Goal: Task Accomplishment & Management: Complete application form

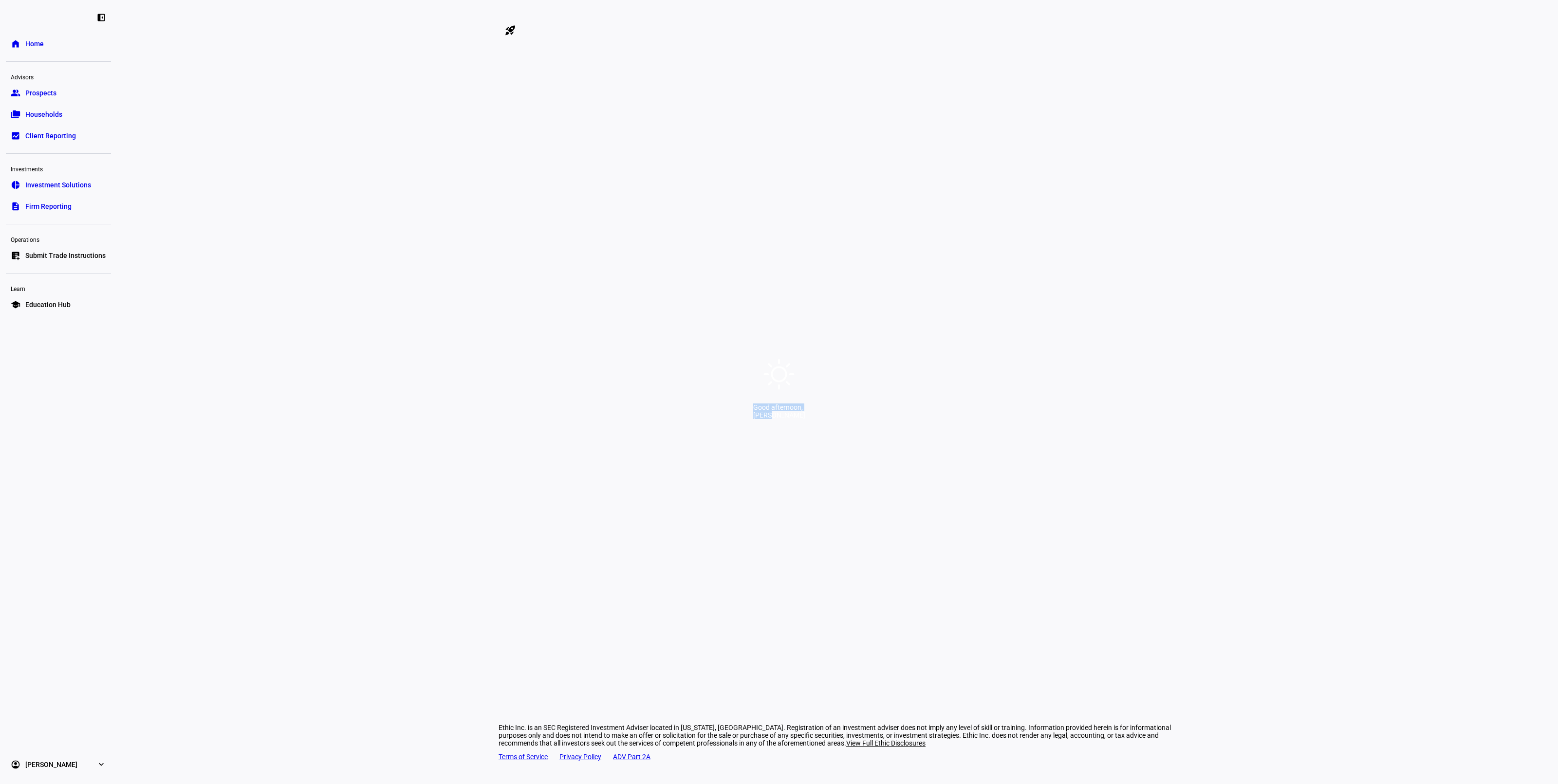
drag, startPoint x: 706, startPoint y: 418, endPoint x: 905, endPoint y: 421, distance: 199.0
click at [904, 421] on div "Good afternoon, [PERSON_NAME]" at bounding box center [779, 392] width 1558 height 784
click at [905, 421] on div "Good afternoon, [PERSON_NAME]" at bounding box center [779, 392] width 1558 height 784
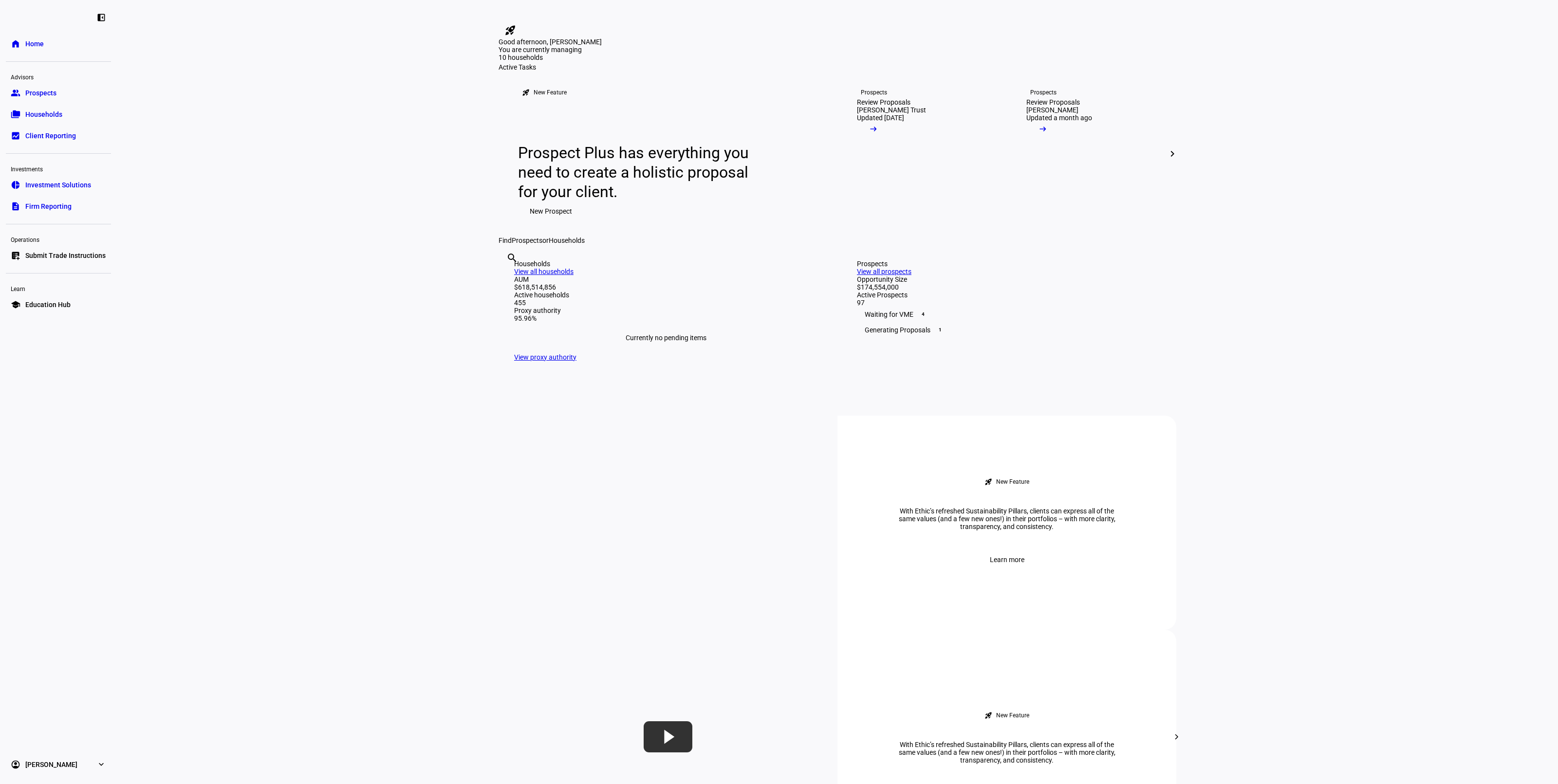
click at [508, 277] on input "text" at bounding box center [507, 271] width 2 height 12
type input "8714"
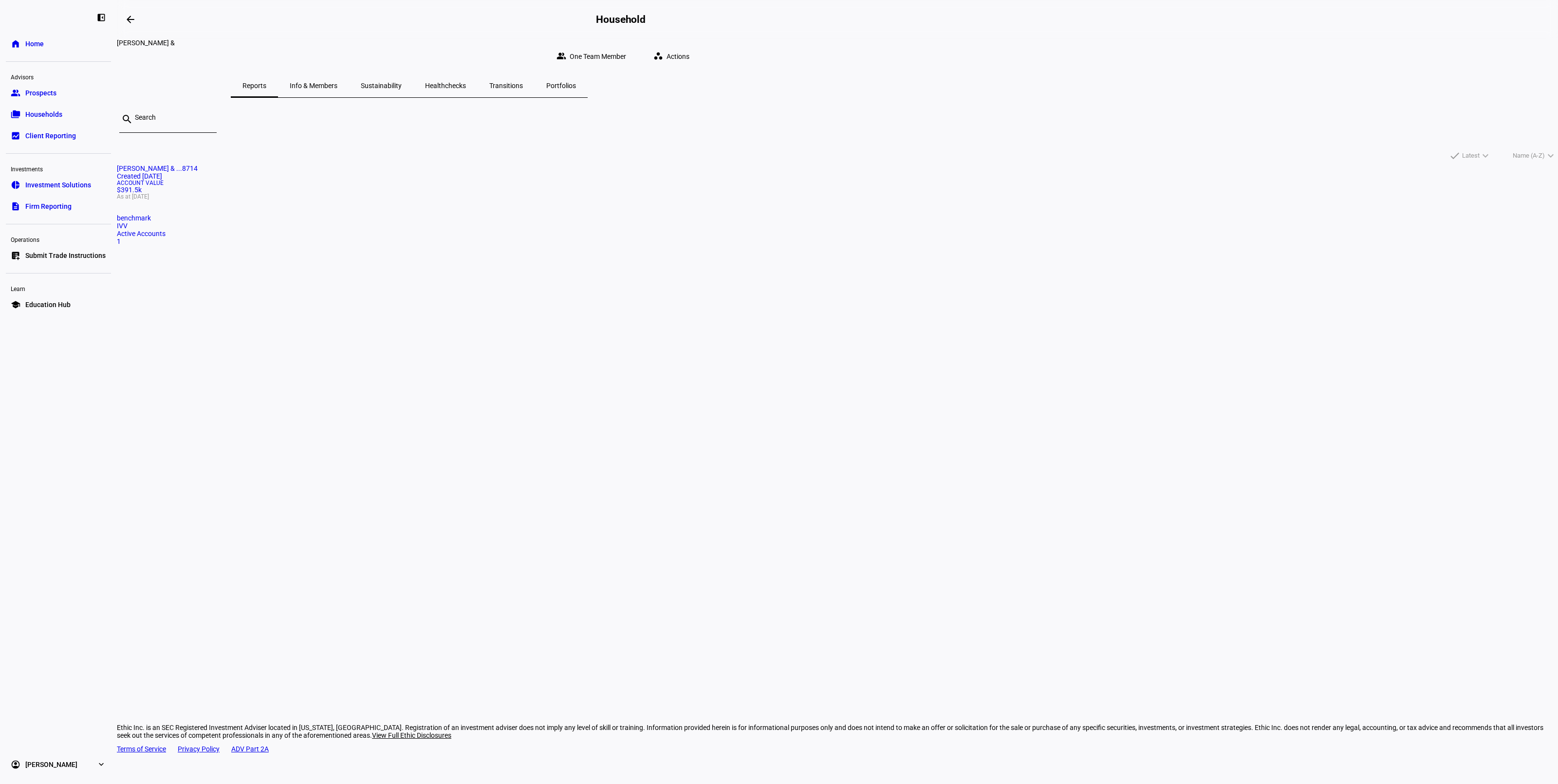
click at [634, 245] on mat-card "[PERSON_NAME] & ...8714 Created [DATE] Account Value $391.5k As at [DATE] bench…" at bounding box center [838, 204] width 1442 height 81
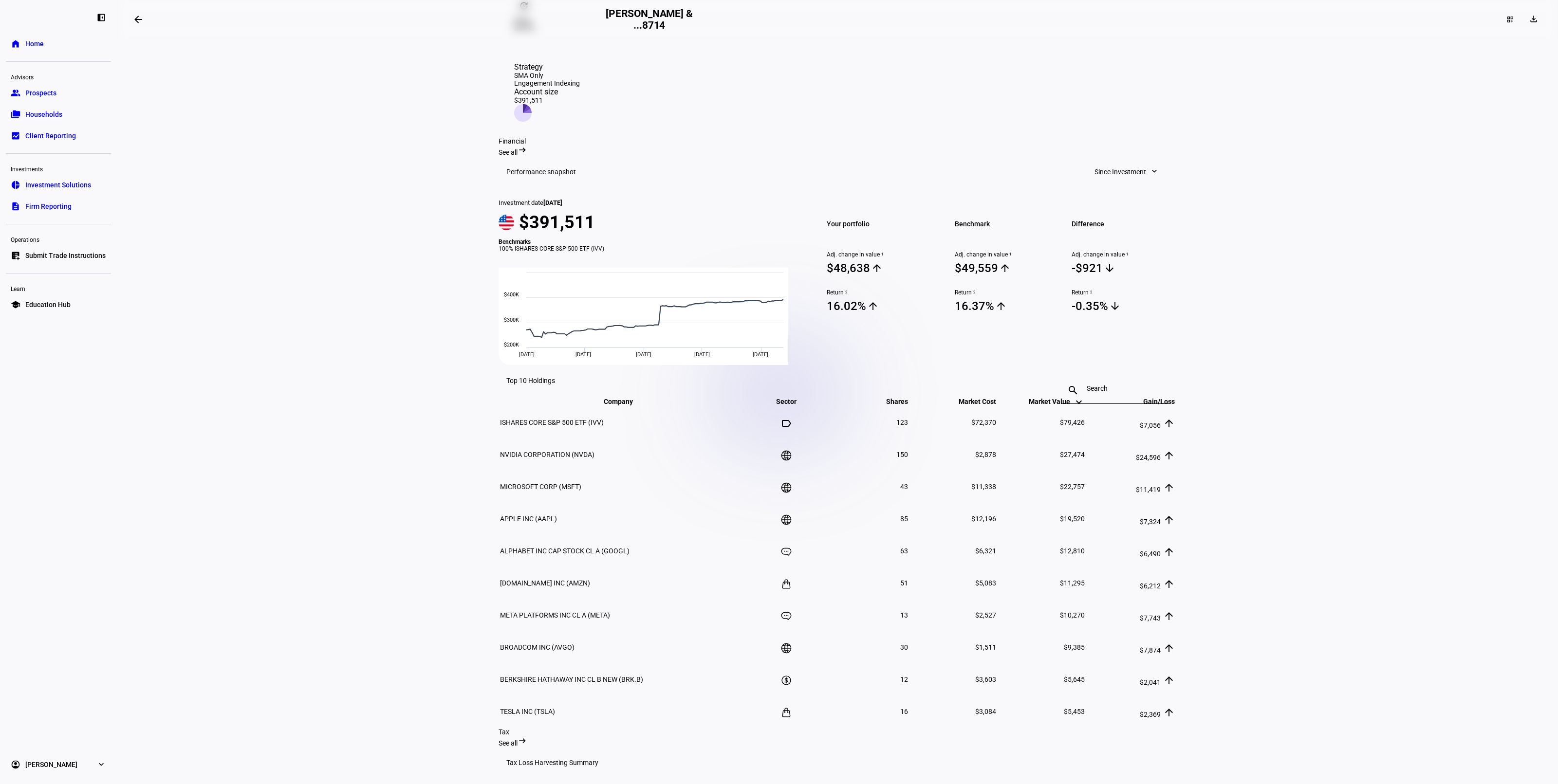
scroll to position [243, 0]
drag, startPoint x: 1057, startPoint y: 398, endPoint x: 1089, endPoint y: 399, distance: 32.0
click at [1089, 405] on tr "ISHARES CORE S&P 500 ETF (IVV) 123 $72,370 $79,426 $7,056 arrow_upward" at bounding box center [837, 421] width 676 height 31
click at [1089, 405] on td "$7,056 arrow_upward" at bounding box center [1130, 421] width 89 height 31
drag, startPoint x: 1074, startPoint y: 393, endPoint x: 1013, endPoint y: 395, distance: 61.0
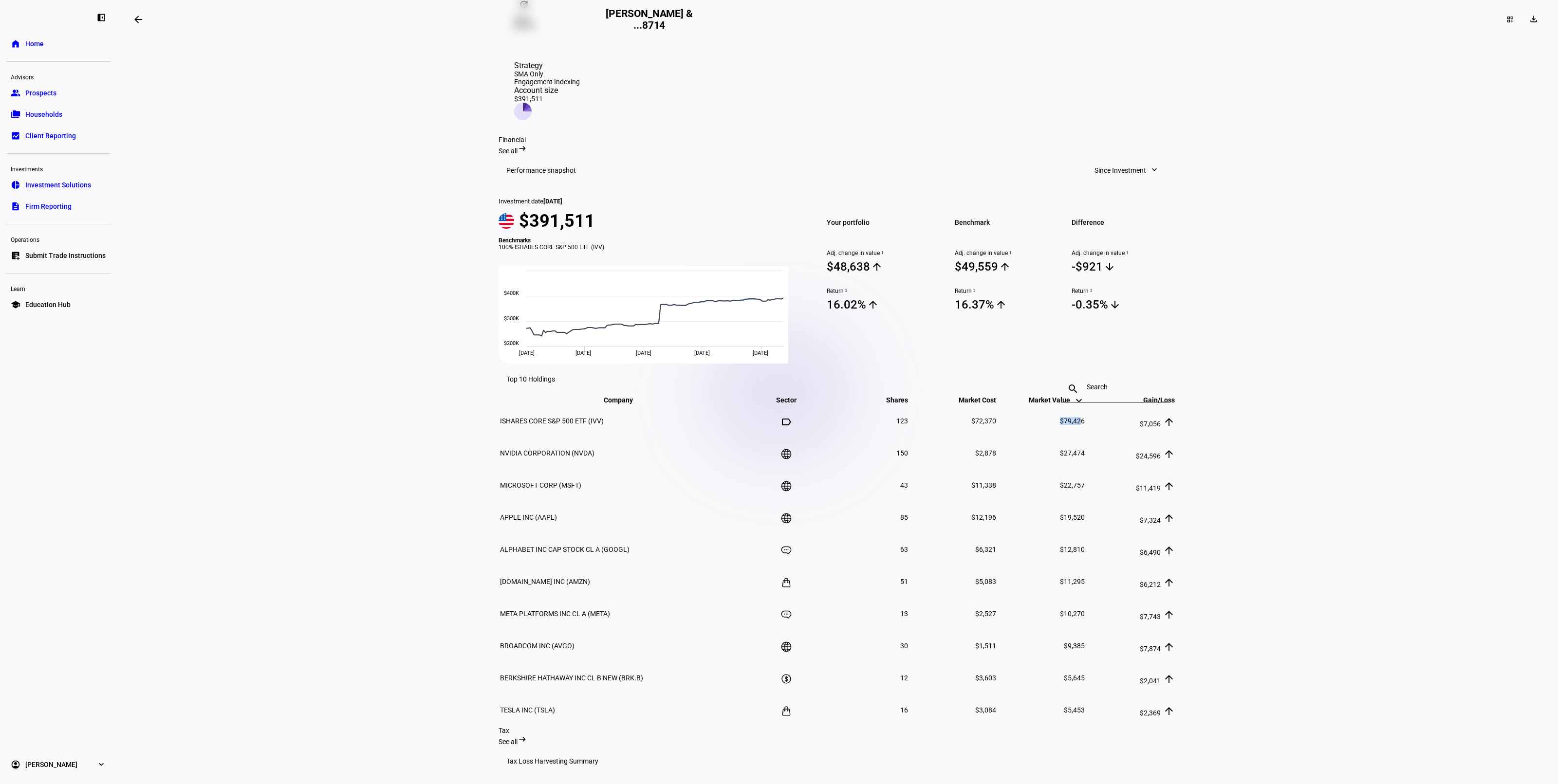
click at [1013, 405] on td "$79,426" at bounding box center [1041, 421] width 88 height 31
drag, startPoint x: 948, startPoint y: 392, endPoint x: 1032, endPoint y: 393, distance: 84.0
click at [1032, 405] on tr "ISHARES CORE S&P 500 ETF (IVV) 123 $72,370 $79,426 $7,056 arrow_upward" at bounding box center [837, 421] width 676 height 31
click at [1032, 405] on td "$79,426" at bounding box center [1041, 421] width 88 height 31
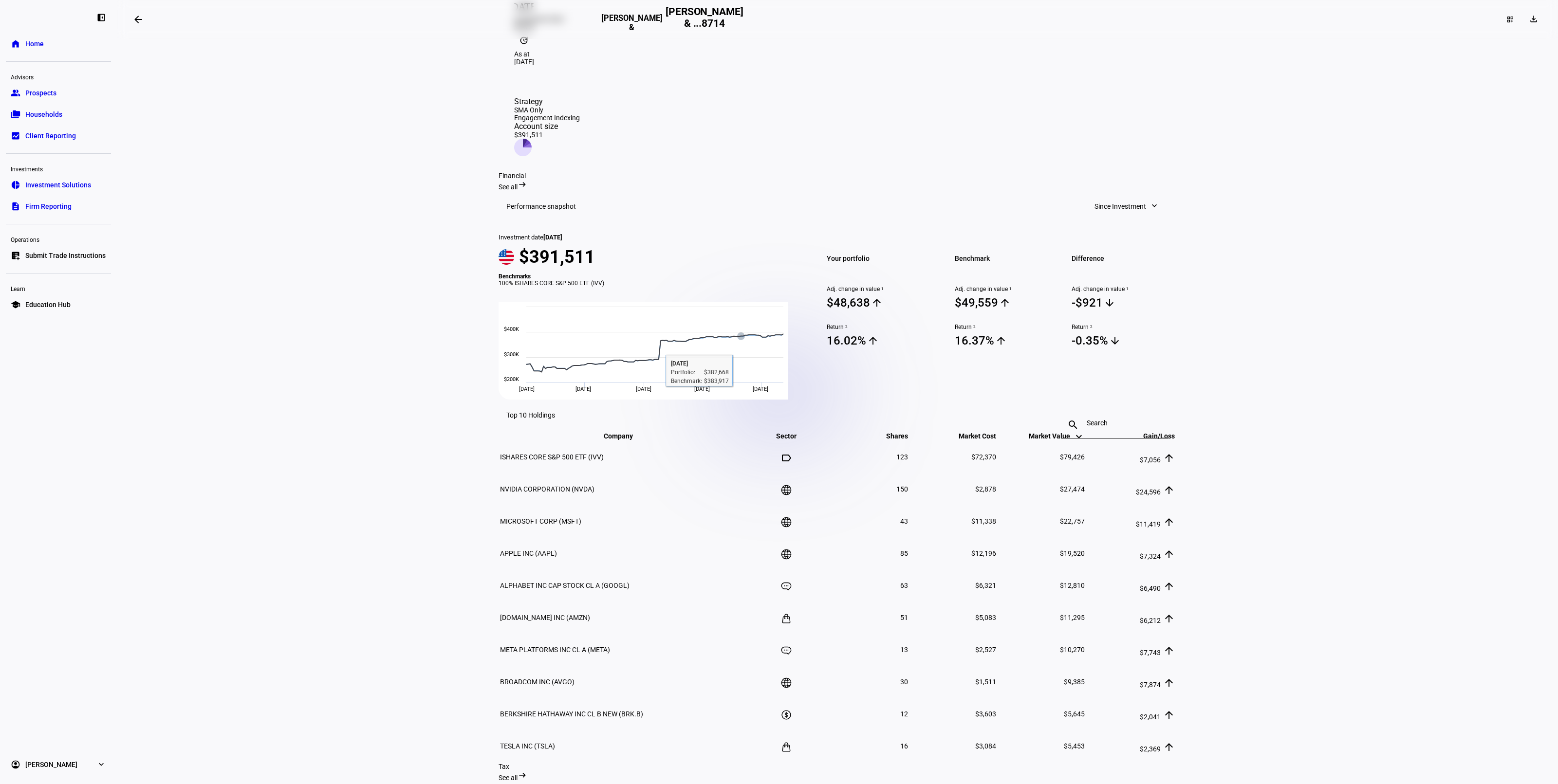
scroll to position [305, 0]
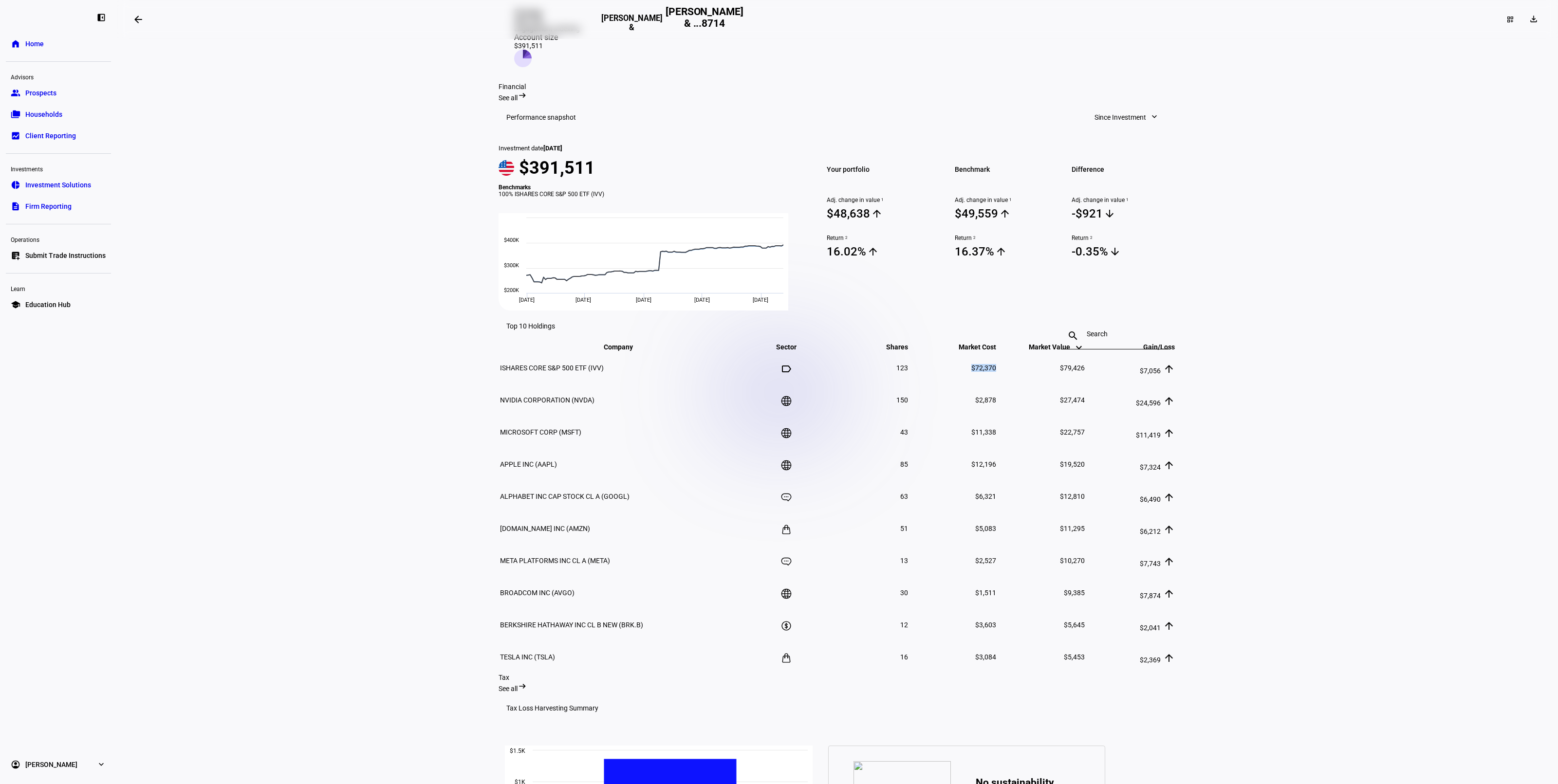
drag, startPoint x: 965, startPoint y: 349, endPoint x: 998, endPoint y: 349, distance: 33.0
click at [997, 352] on tr "ISHARES CORE S&P 500 ETF (IVV) 123 $72,370 $79,426 $7,056 arrow_upward" at bounding box center [837, 368] width 676 height 31
click at [998, 352] on td "$79,426" at bounding box center [1041, 368] width 88 height 31
drag, startPoint x: 1065, startPoint y: 347, endPoint x: 1057, endPoint y: 347, distance: 8.0
click at [1057, 352] on tr "ISHARES CORE S&P 500 ETF (IVV) 123 $72,370 $79,426 $7,056 arrow_upward" at bounding box center [837, 368] width 676 height 31
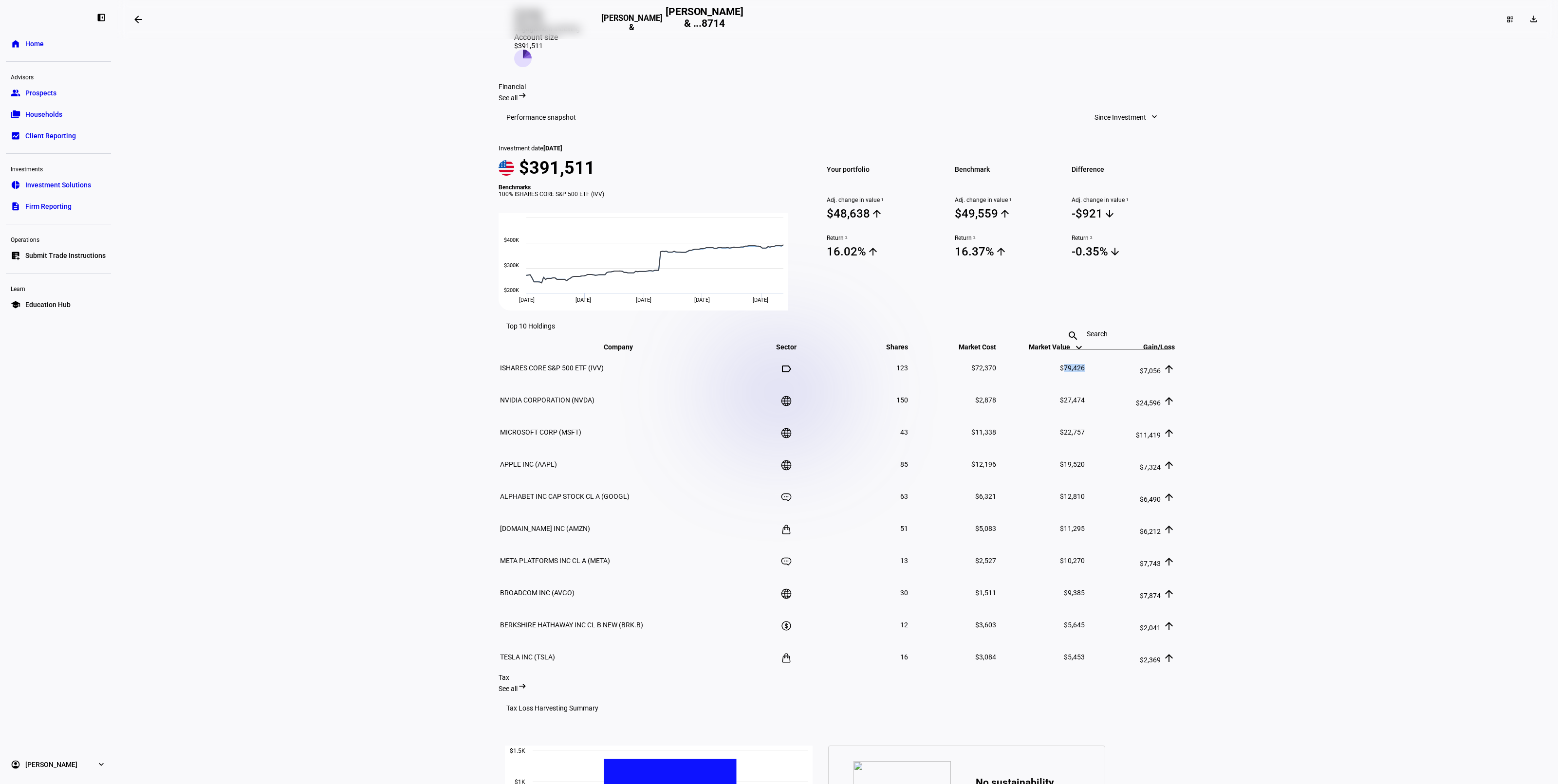
click at [1060, 364] on span "$79,426" at bounding box center [1072, 368] width 24 height 8
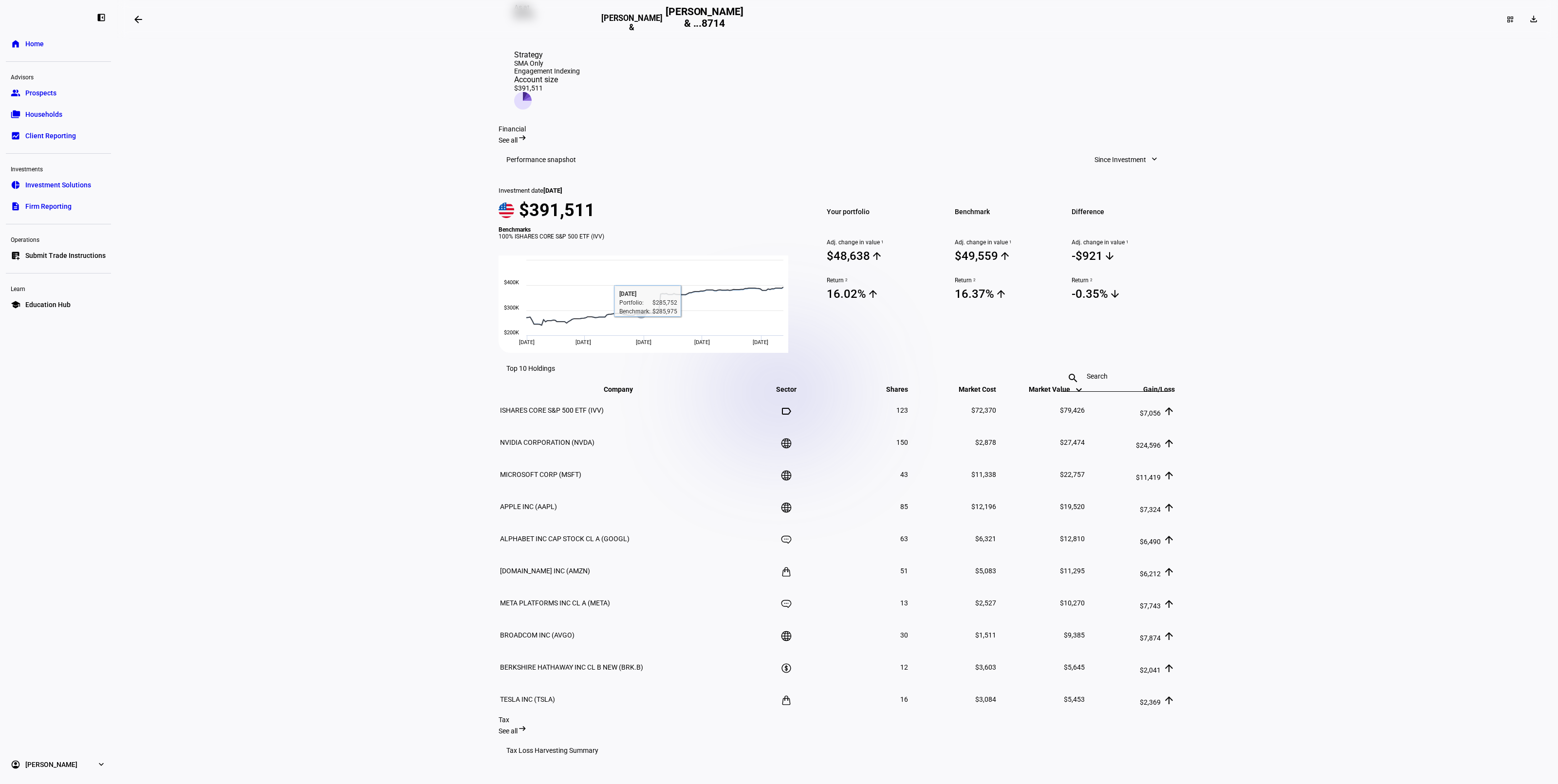
scroll to position [0, 0]
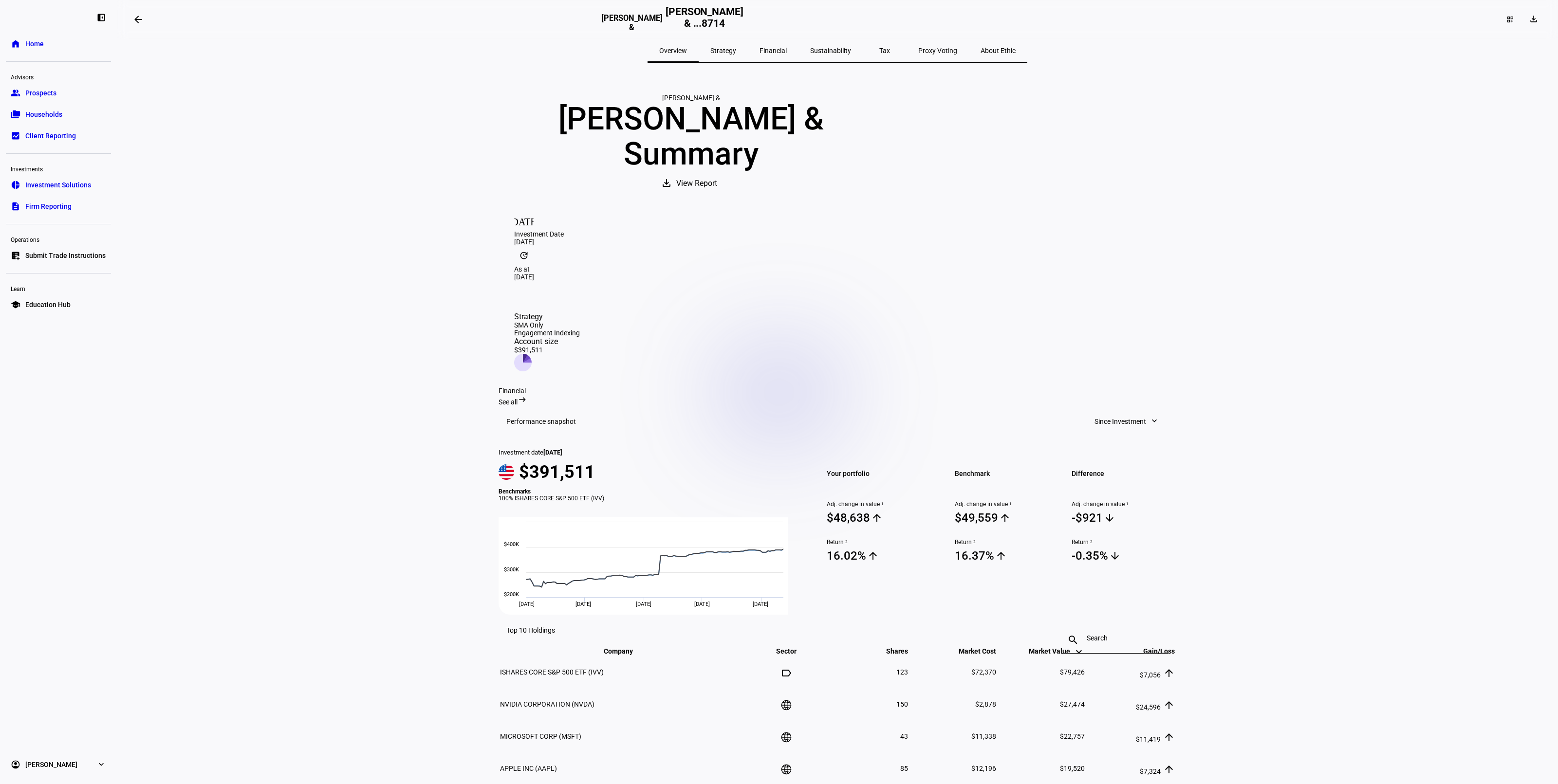
click at [147, 20] on span at bounding box center [139, 20] width 23 height 23
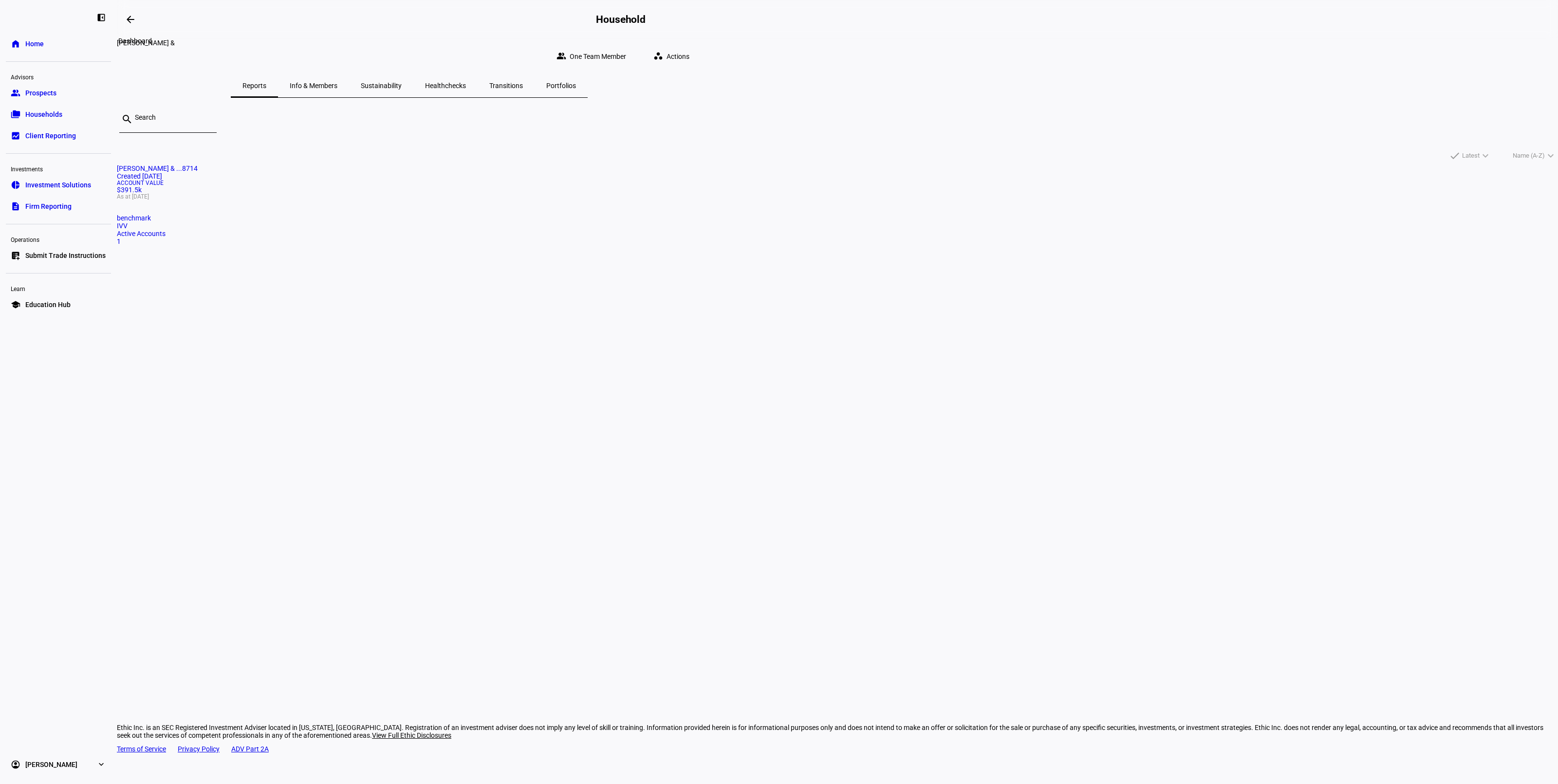
click at [137, 20] on mat-icon "arrow_backwards" at bounding box center [131, 20] width 12 height 12
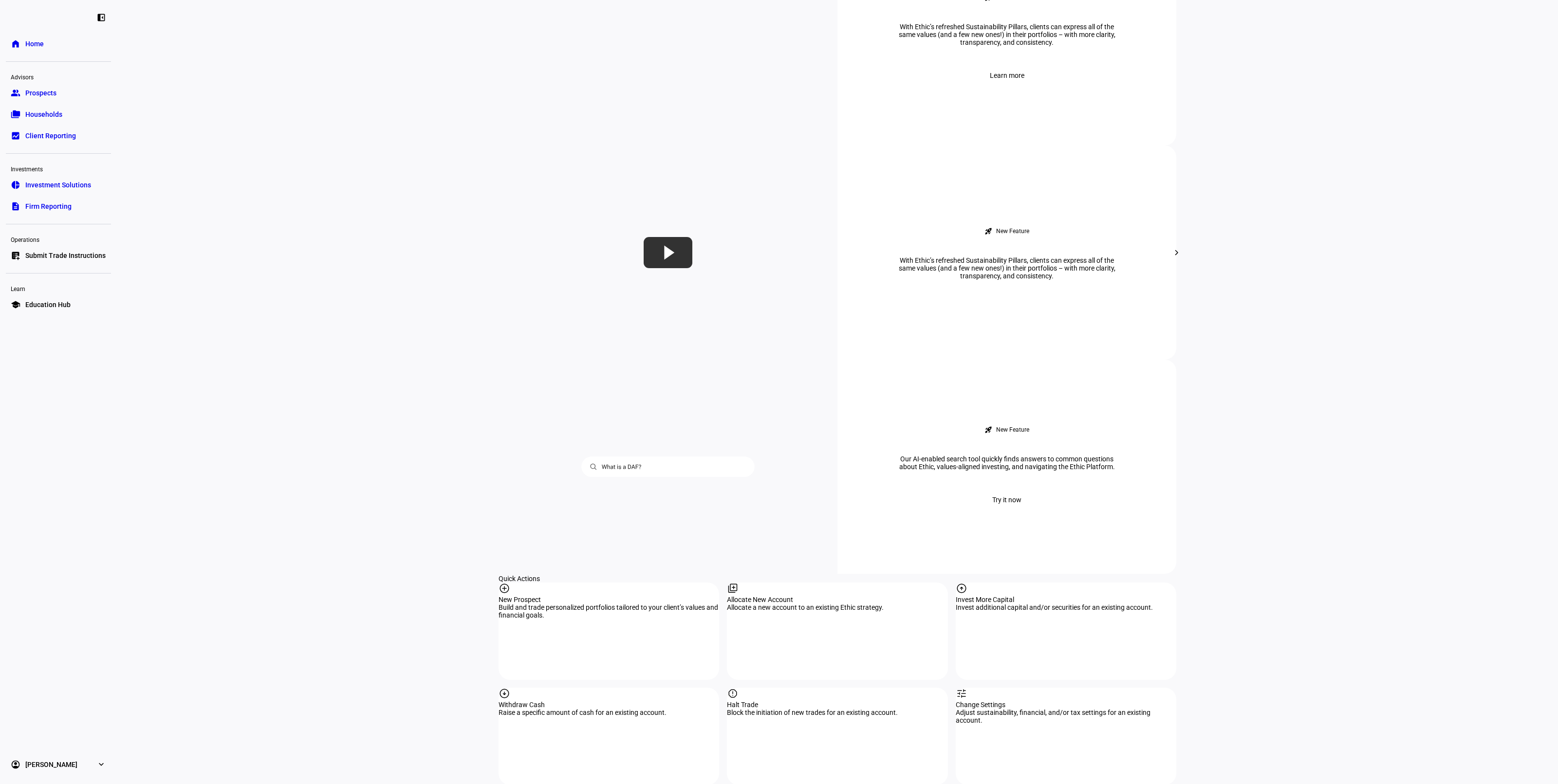
scroll to position [486, 0]
click at [1077, 580] on div "arrow_circle_up Invest More Capital Invest additional capital and/or securities…" at bounding box center [1067, 629] width 221 height 98
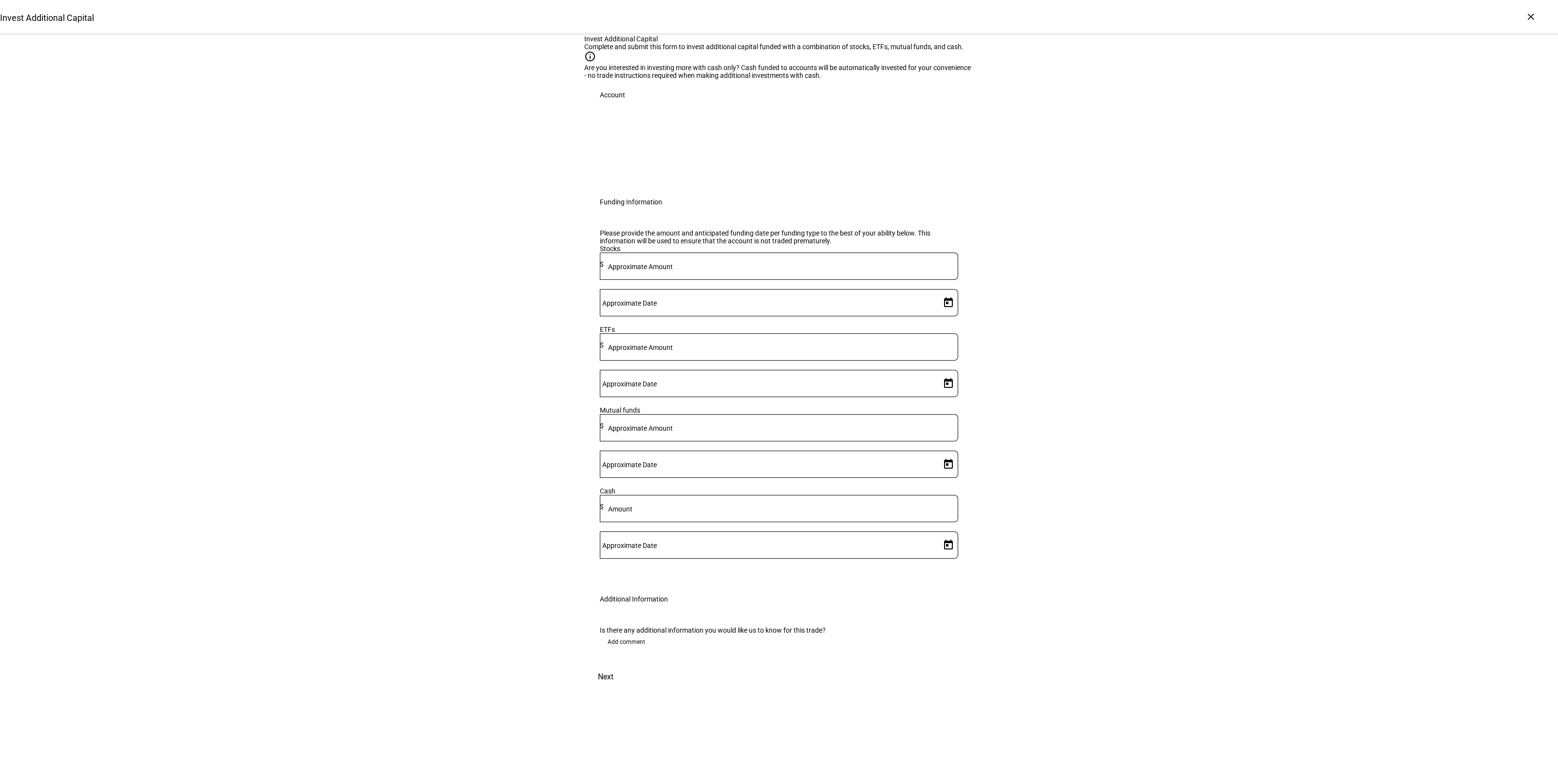
click at [673, 351] on mat-label "Approximate Amount" at bounding box center [641, 348] width 64 height 8
type input "79,000"
click at [940, 395] on span "Open calendar" at bounding box center [948, 384] width 23 height 23
click at [919, 559] on span "14" at bounding box center [922, 558] width 18 height 18
type input "[DATE]"
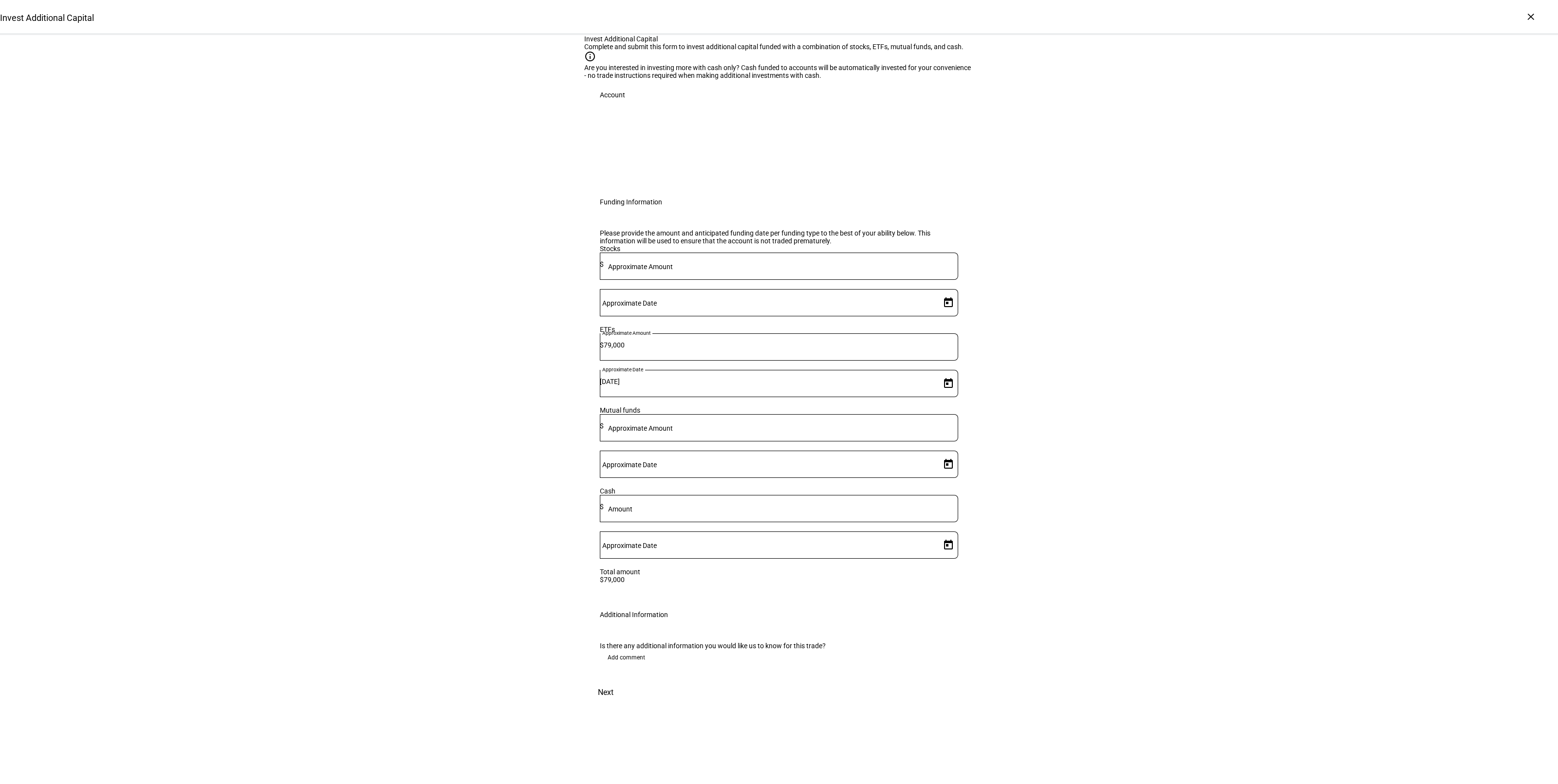
drag, startPoint x: 612, startPoint y: 662, endPoint x: 622, endPoint y: 663, distance: 10.0
click at [612, 662] on span "Add comment" at bounding box center [626, 657] width 37 height 16
click at [664, 682] on textarea at bounding box center [779, 690] width 358 height 35
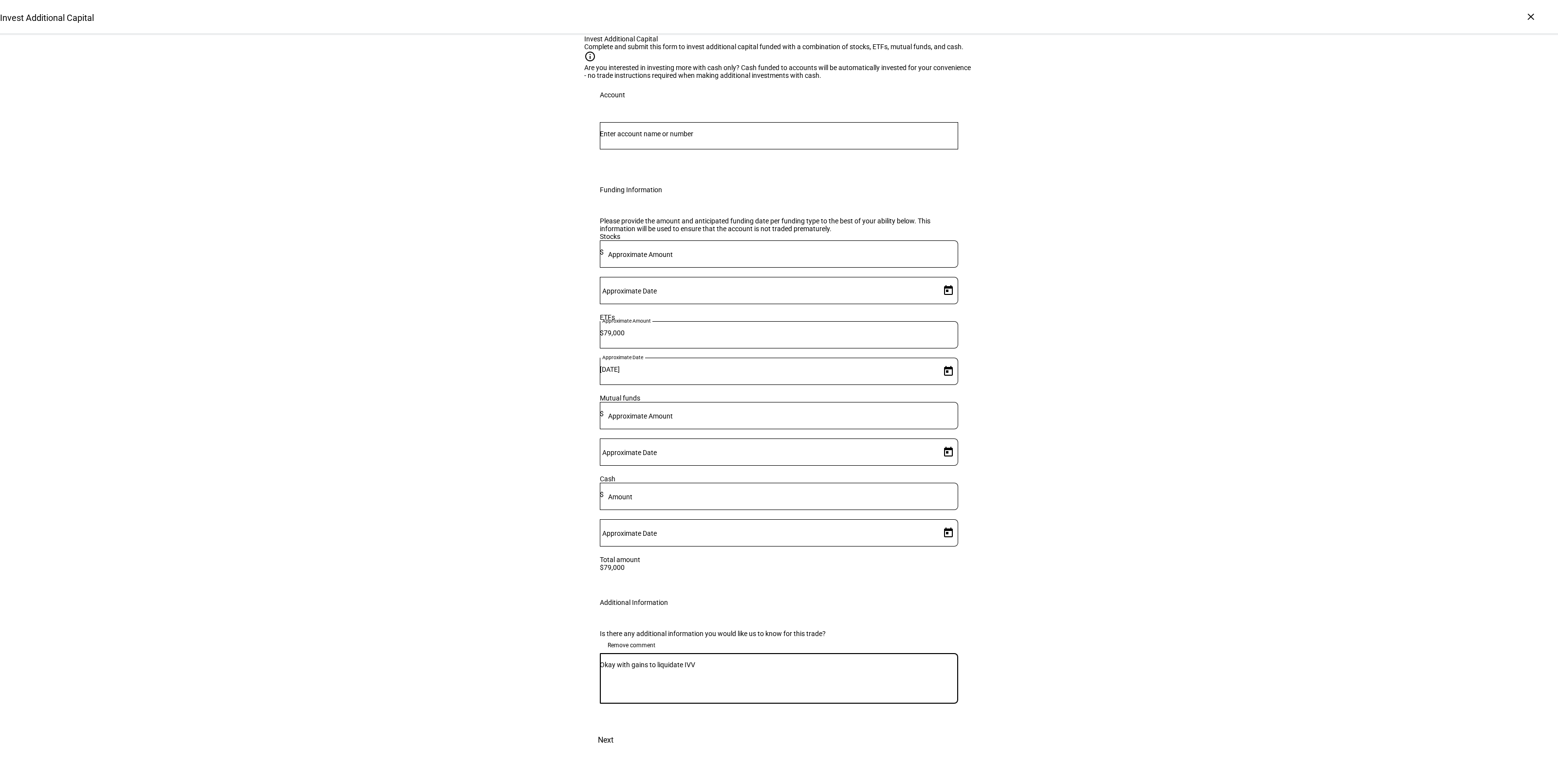
type textarea "Okay with gains to liquidate IVV"
click at [680, 149] on div at bounding box center [779, 136] width 358 height 27
click at [676, 138] on input "Number" at bounding box center [779, 134] width 358 height 8
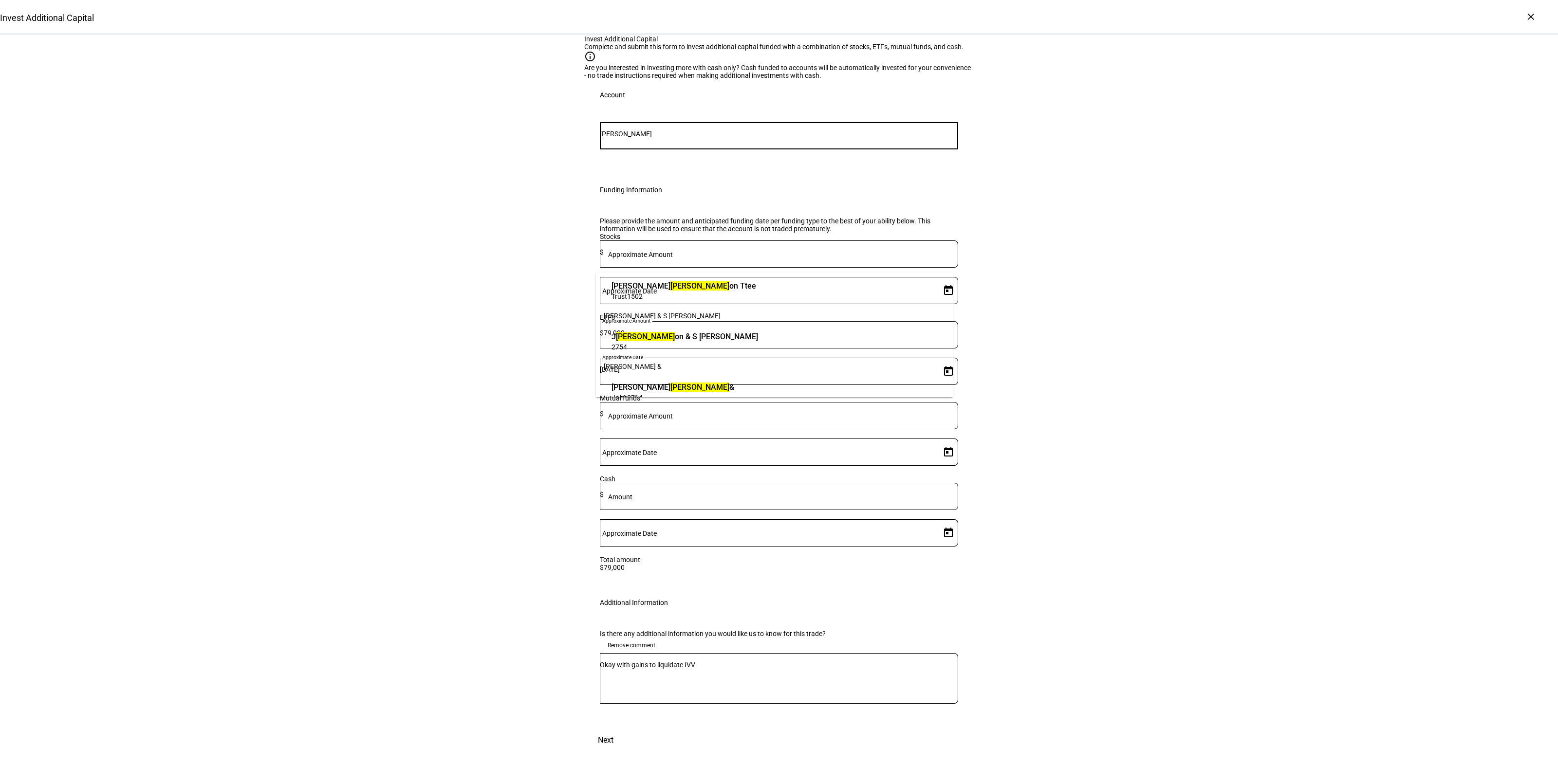
scroll to position [34, 0]
type input "[PERSON_NAME]"
click at [690, 376] on span "[PERSON_NAME] &" at bounding box center [673, 375] width 123 height 11
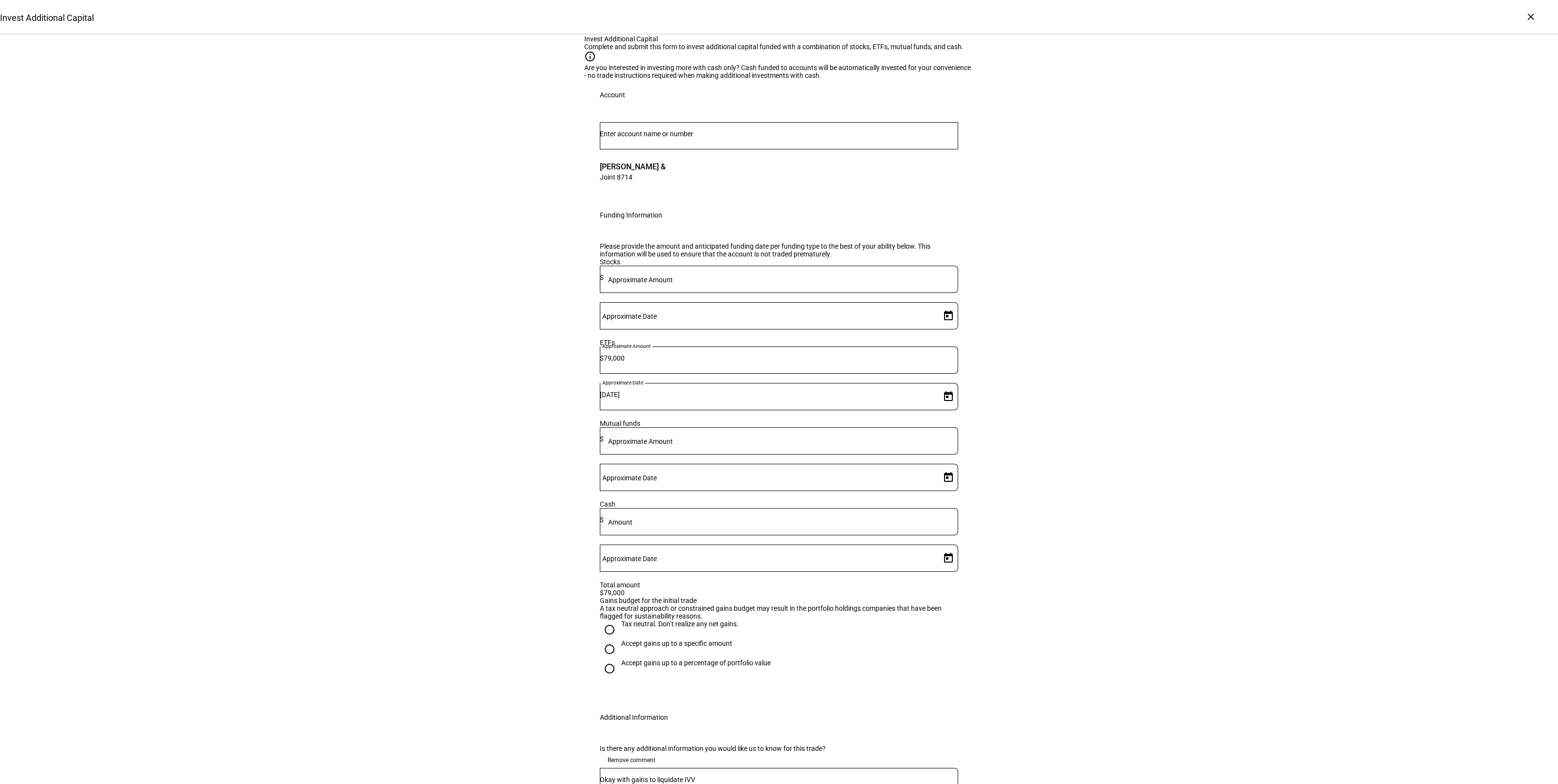
click at [649, 647] on div "Accept gains up to a specific amount" at bounding box center [677, 643] width 111 height 8
click at [619, 659] on input "Accept gains up to a specific amount" at bounding box center [610, 649] width 20 height 20
radio input "true"
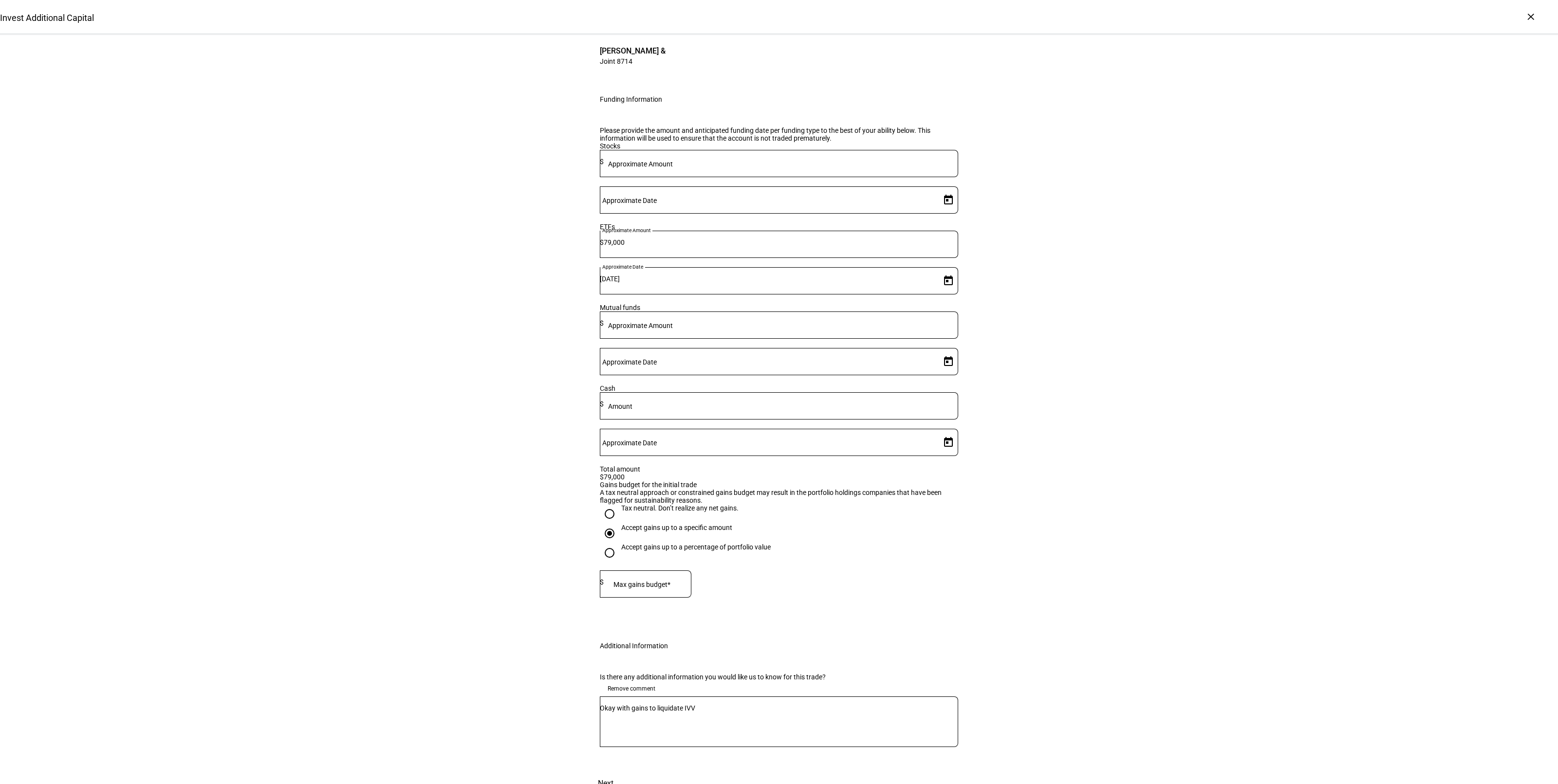
scroll to position [207, 0]
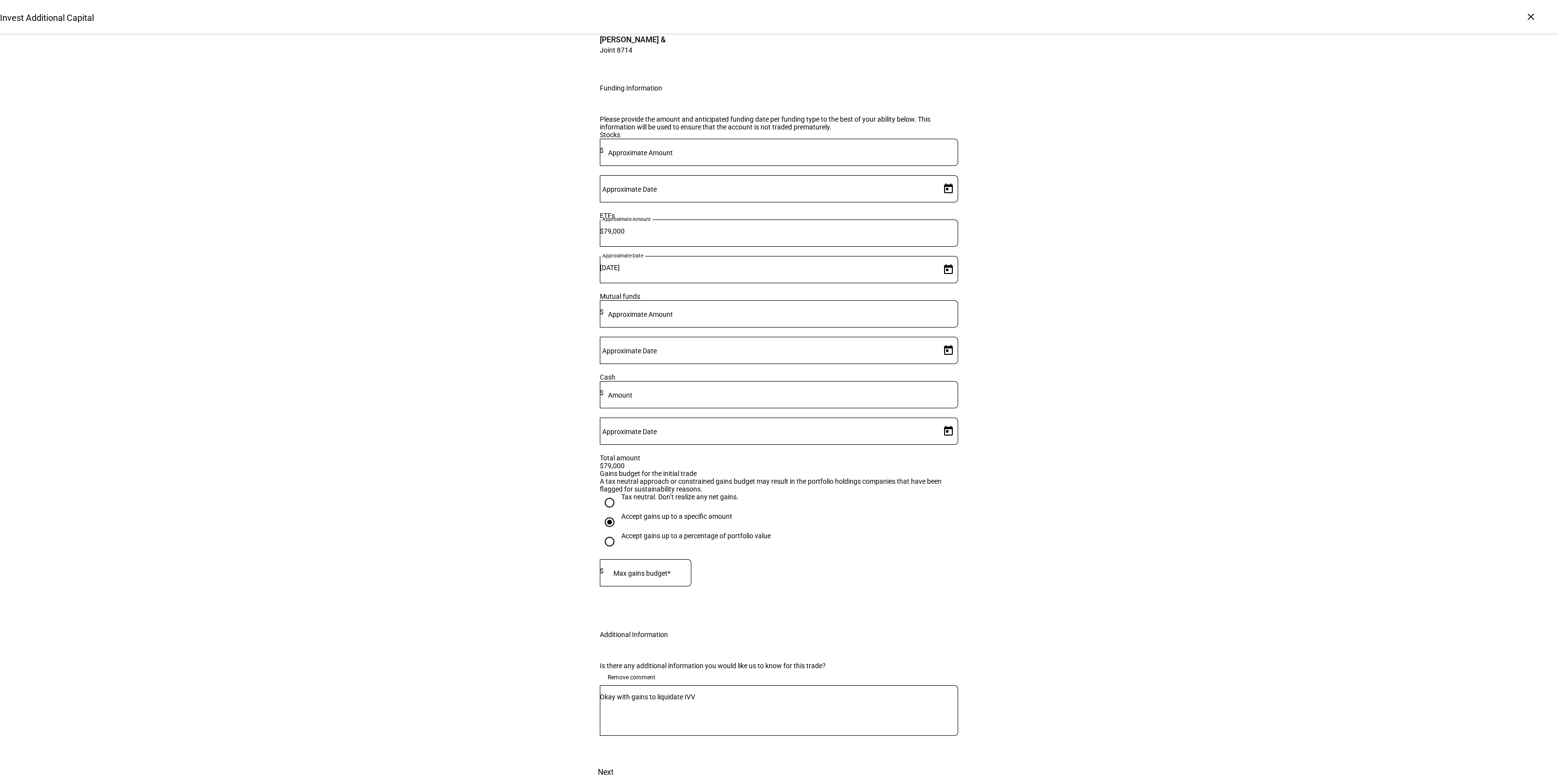
click at [661, 569] on mat-label "Max gains budget*" at bounding box center [642, 573] width 57 height 8
type input "8,000"
click at [1225, 466] on div "Invest Additional Capital Complete and submit this form to invest additional ca…" at bounding box center [779, 346] width 1558 height 876
drag, startPoint x: 945, startPoint y: 751, endPoint x: 961, endPoint y: 744, distance: 17.5
click at [613, 761] on span "Next" at bounding box center [606, 772] width 16 height 23
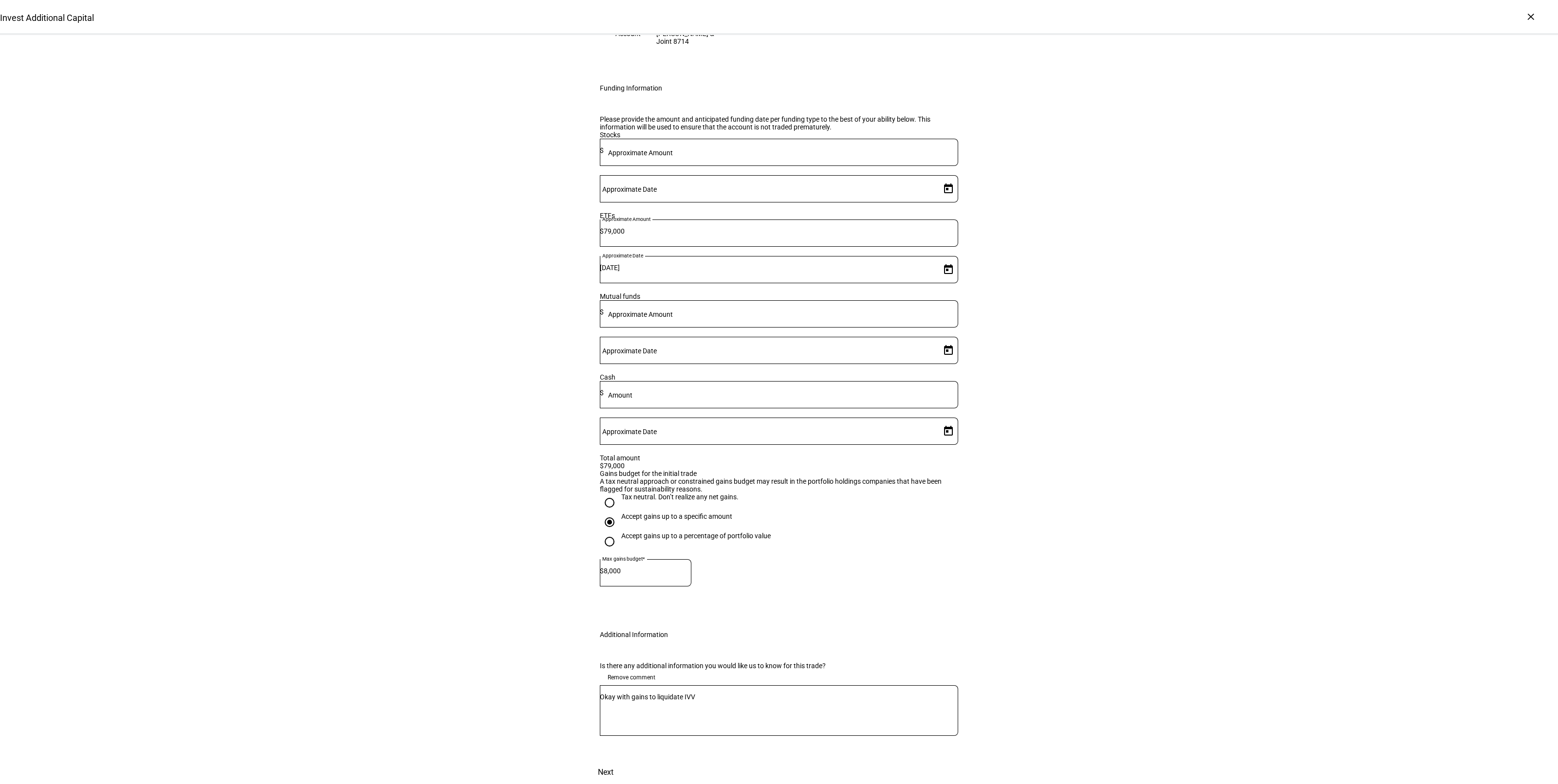
scroll to position [0, 0]
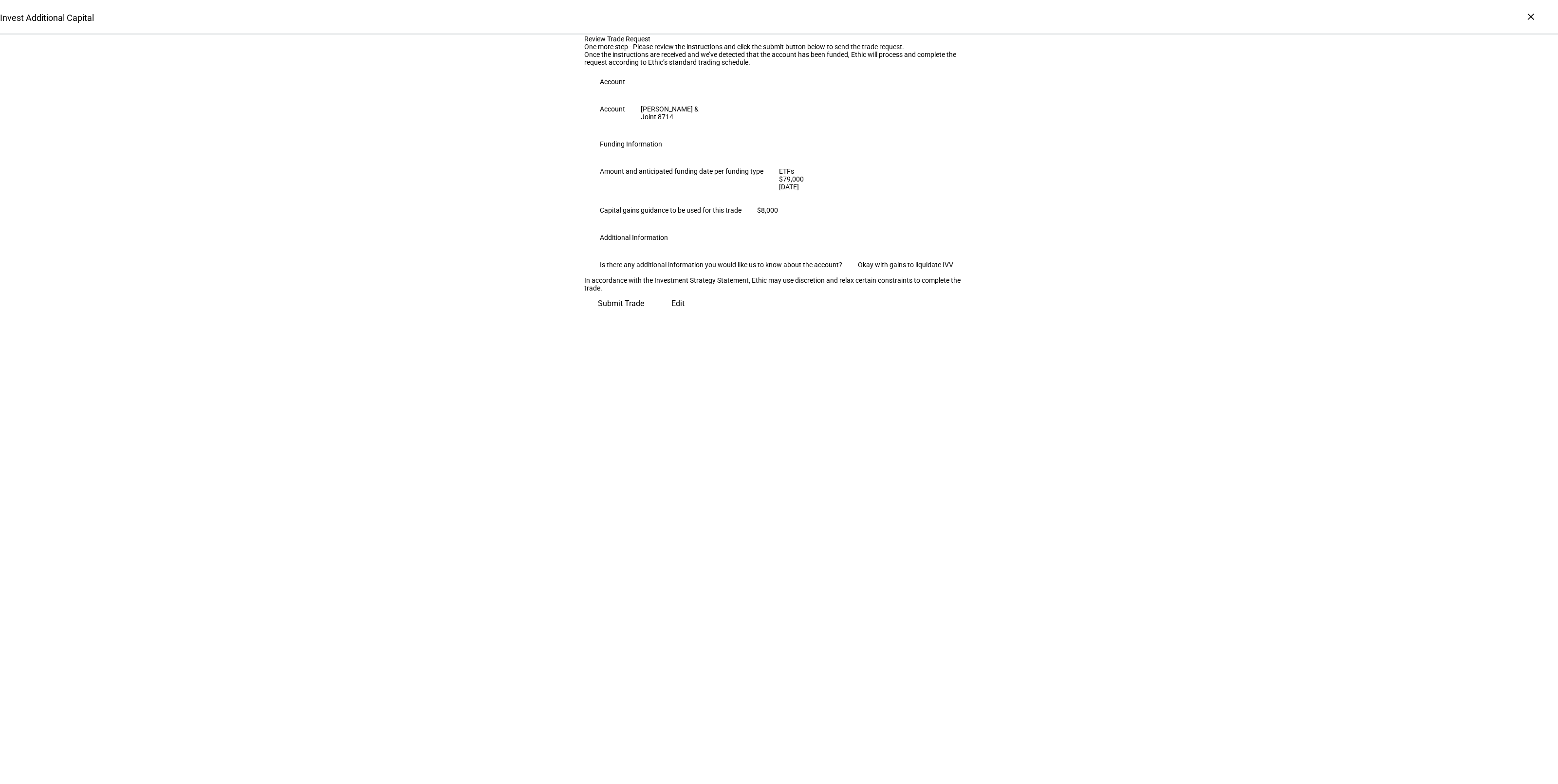
click at [644, 315] on span "Submit Trade" at bounding box center [620, 304] width 46 height 23
